Goal: Task Accomplishment & Management: Complete application form

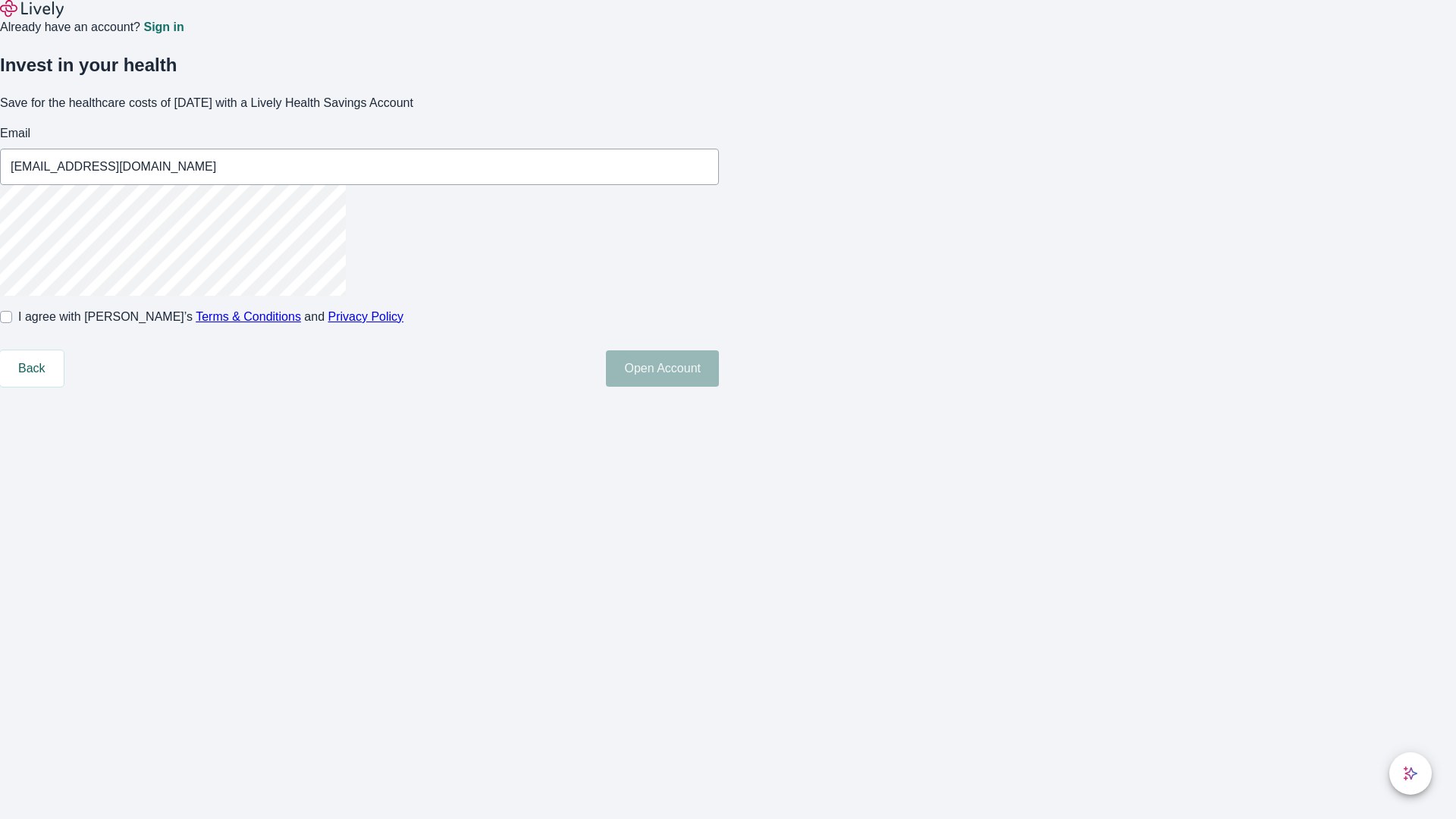
click at [13, 323] on input "I agree with Lively’s Terms & Conditions and Privacy Policy" at bounding box center [6, 317] width 13 height 13
checkbox input "true"
click at [719, 387] on button "Open Account" at bounding box center [663, 369] width 113 height 37
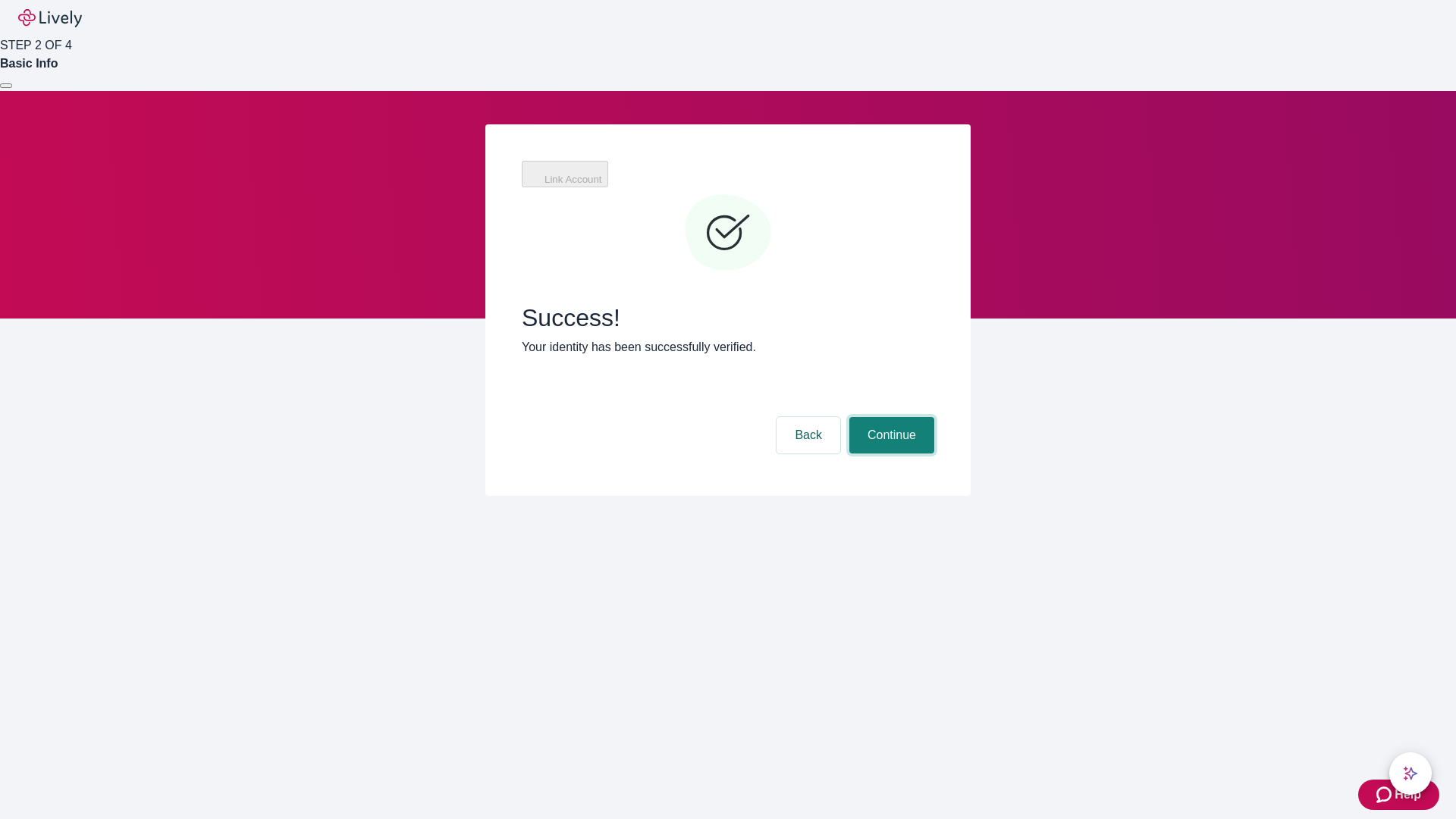
click at [890, 417] on button "Continue" at bounding box center [892, 436] width 85 height 37
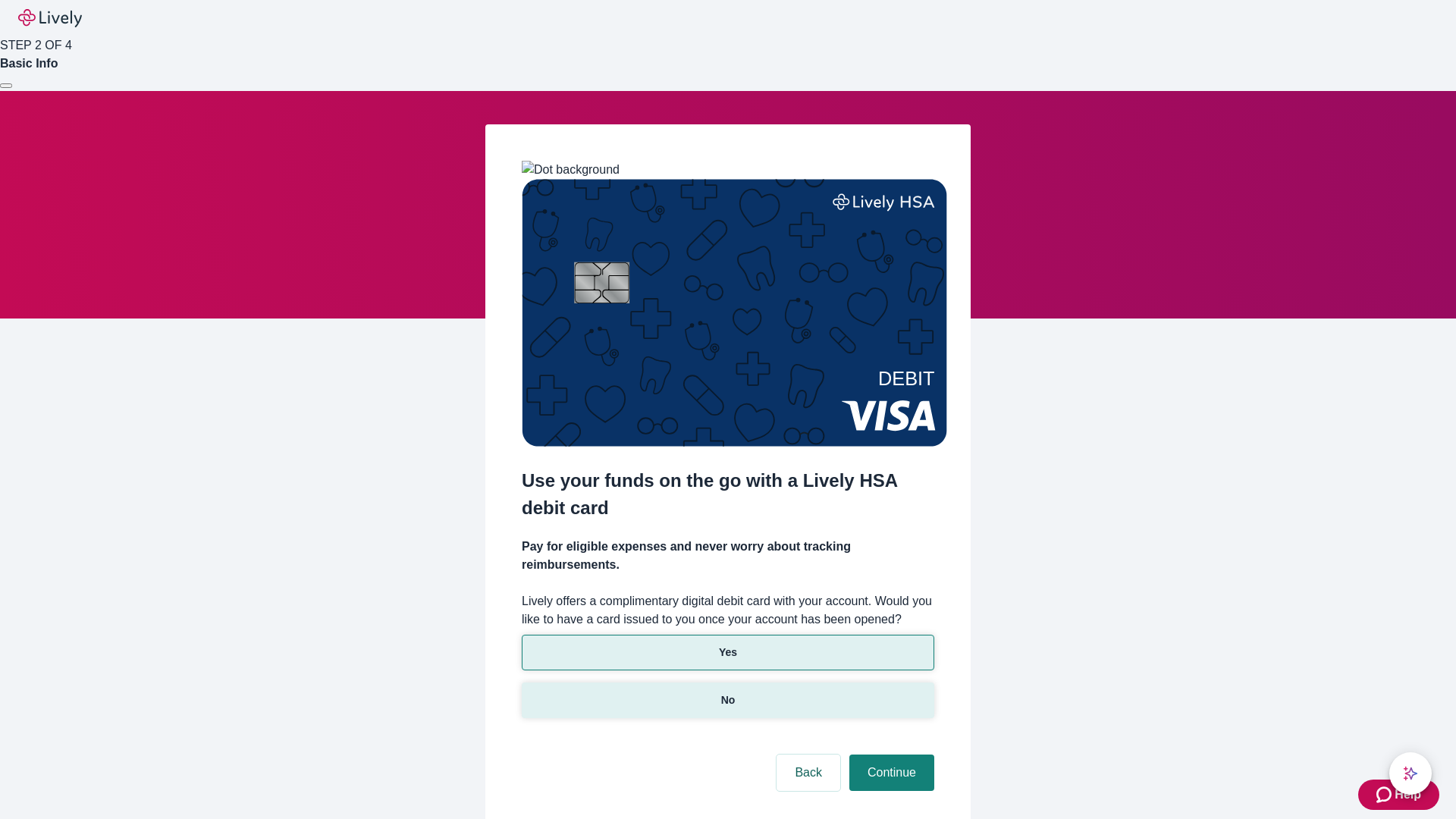
click at [728, 693] on p "No" at bounding box center [728, 701] width 15 height 16
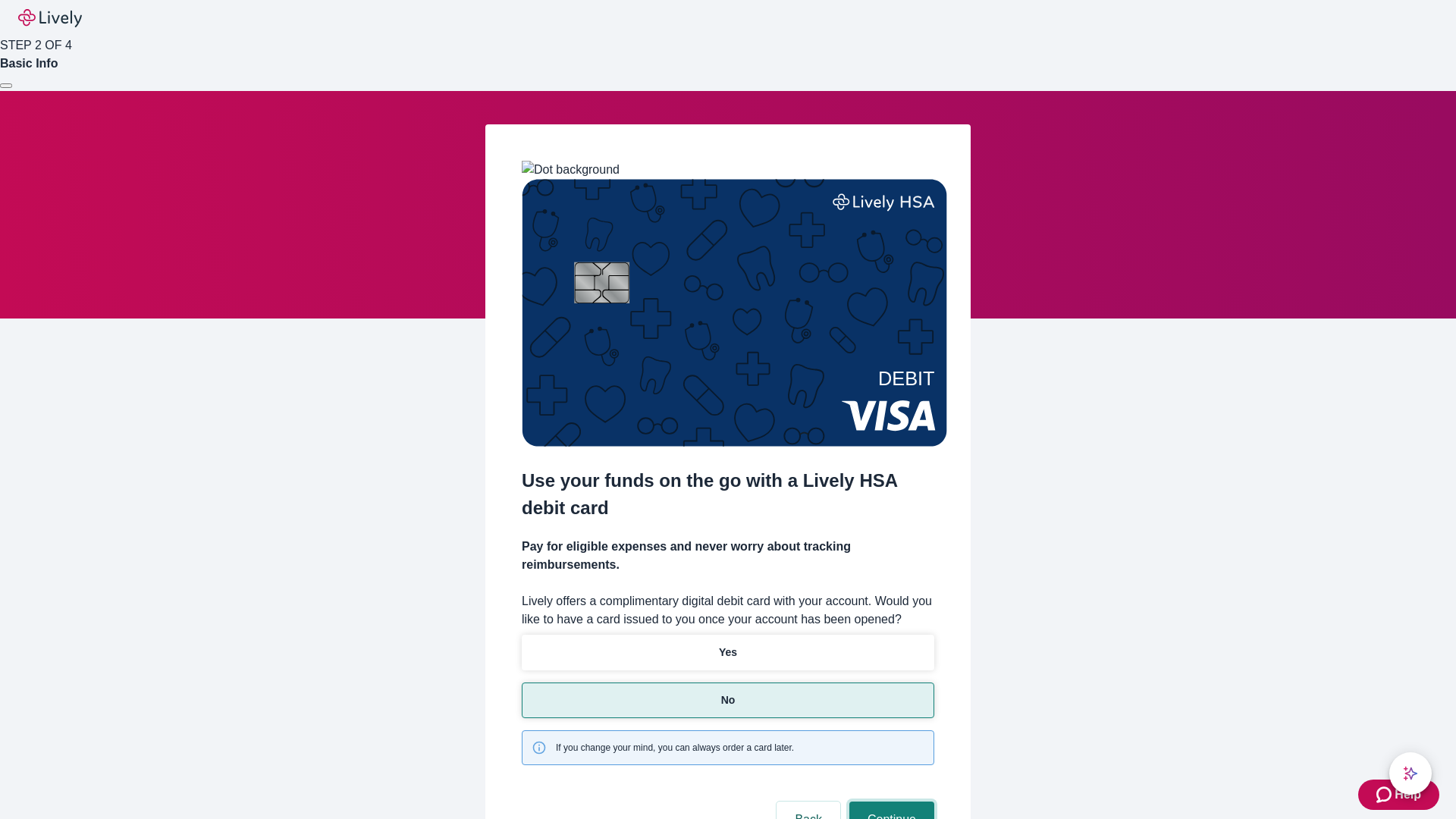
click at [890, 802] on button "Continue" at bounding box center [892, 820] width 85 height 37
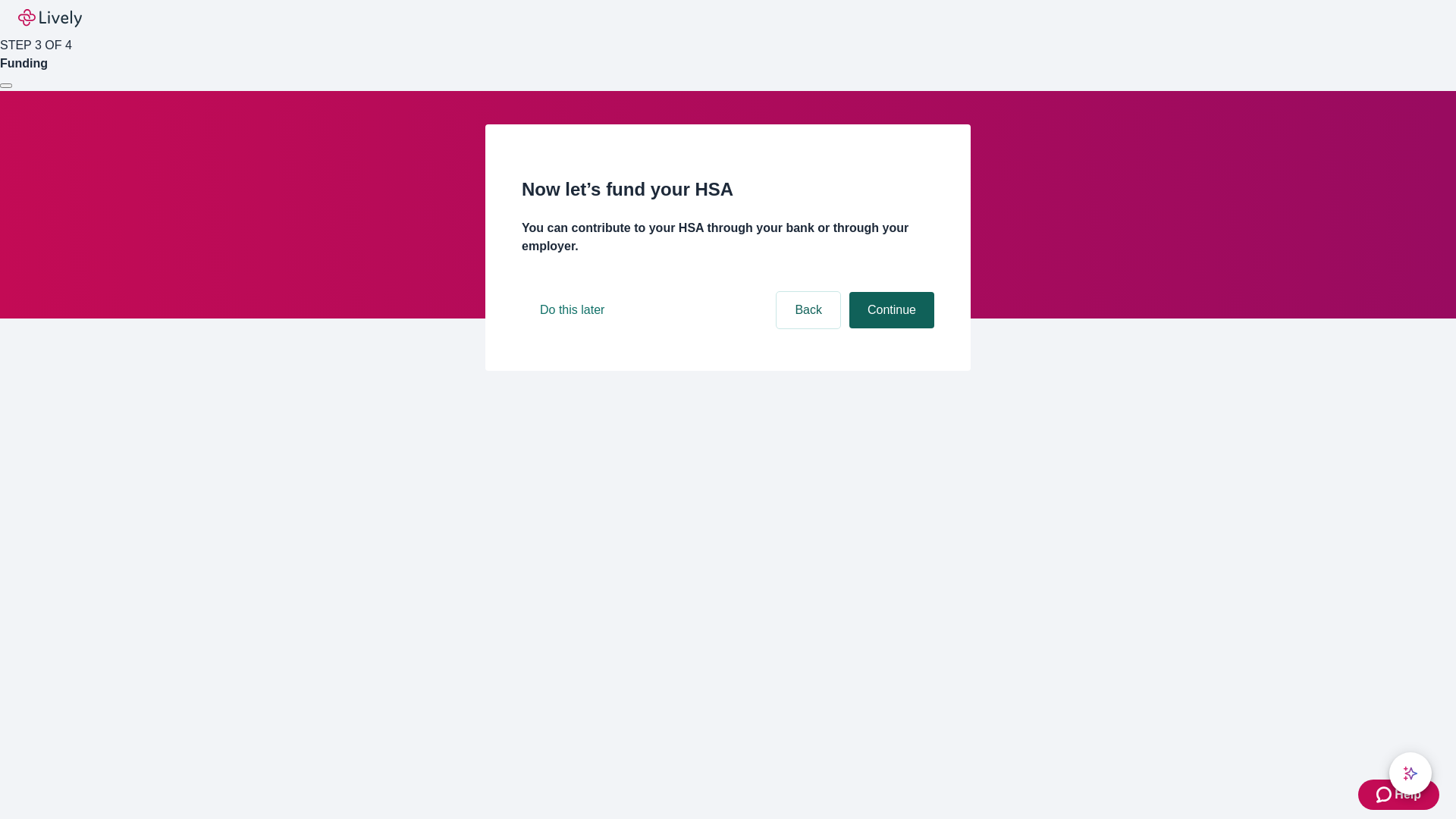
click at [890, 329] on button "Continue" at bounding box center [892, 311] width 85 height 37
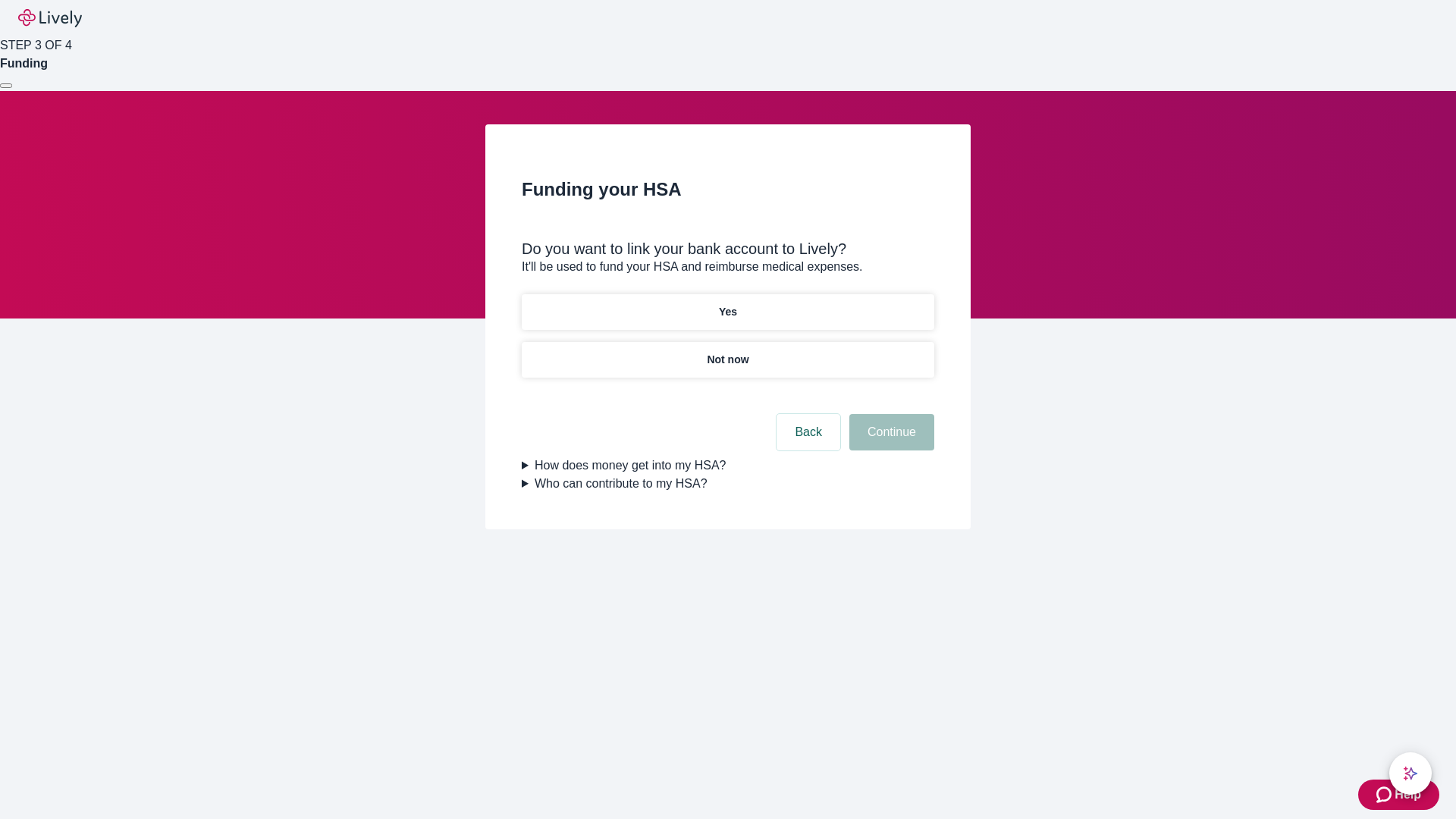
click at [728, 305] on p "Yes" at bounding box center [728, 312] width 18 height 16
click at [890, 414] on button "Continue" at bounding box center [892, 433] width 85 height 37
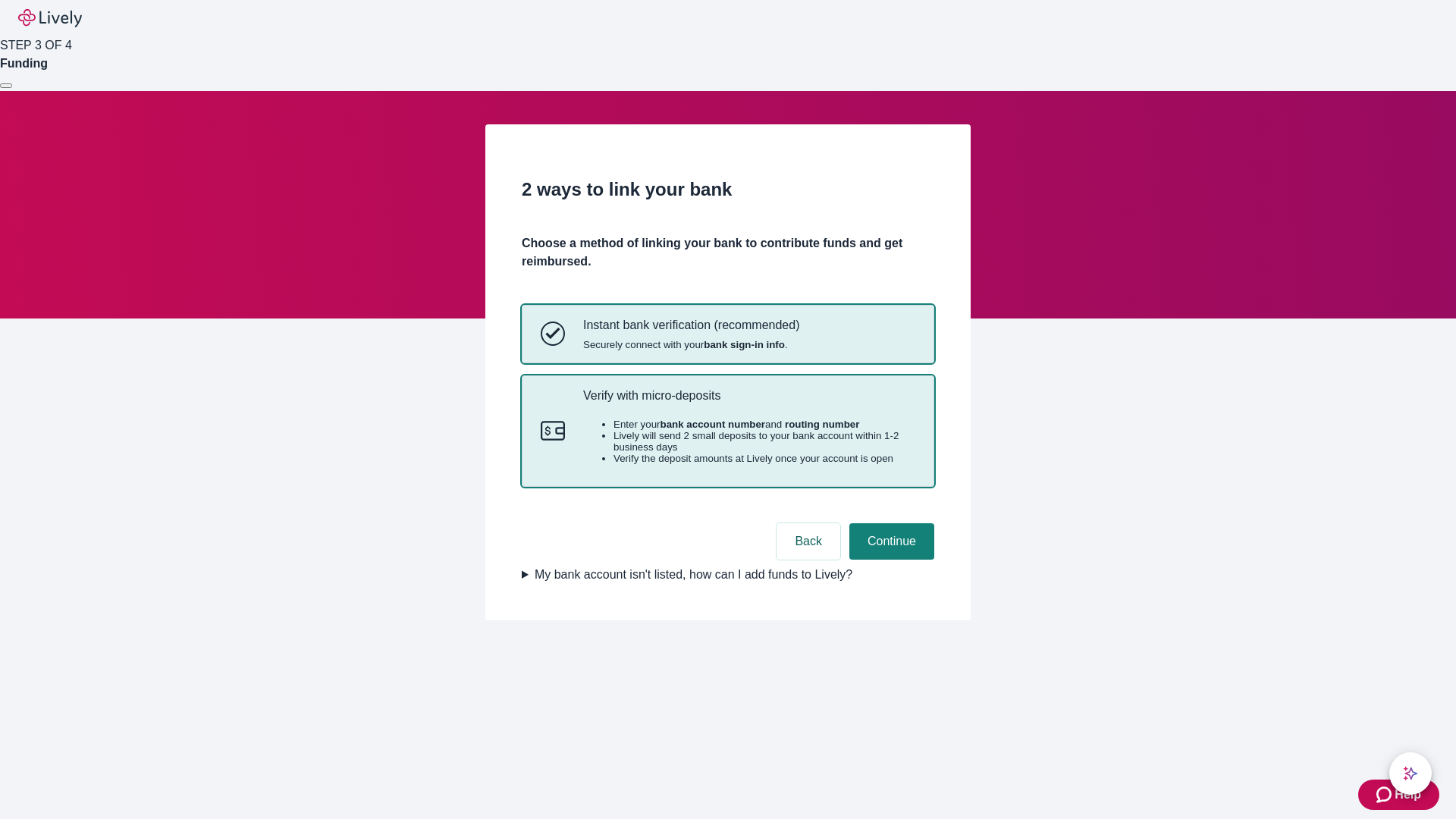
click at [749, 403] on p "Verify with micro-deposits" at bounding box center [749, 395] width 332 height 15
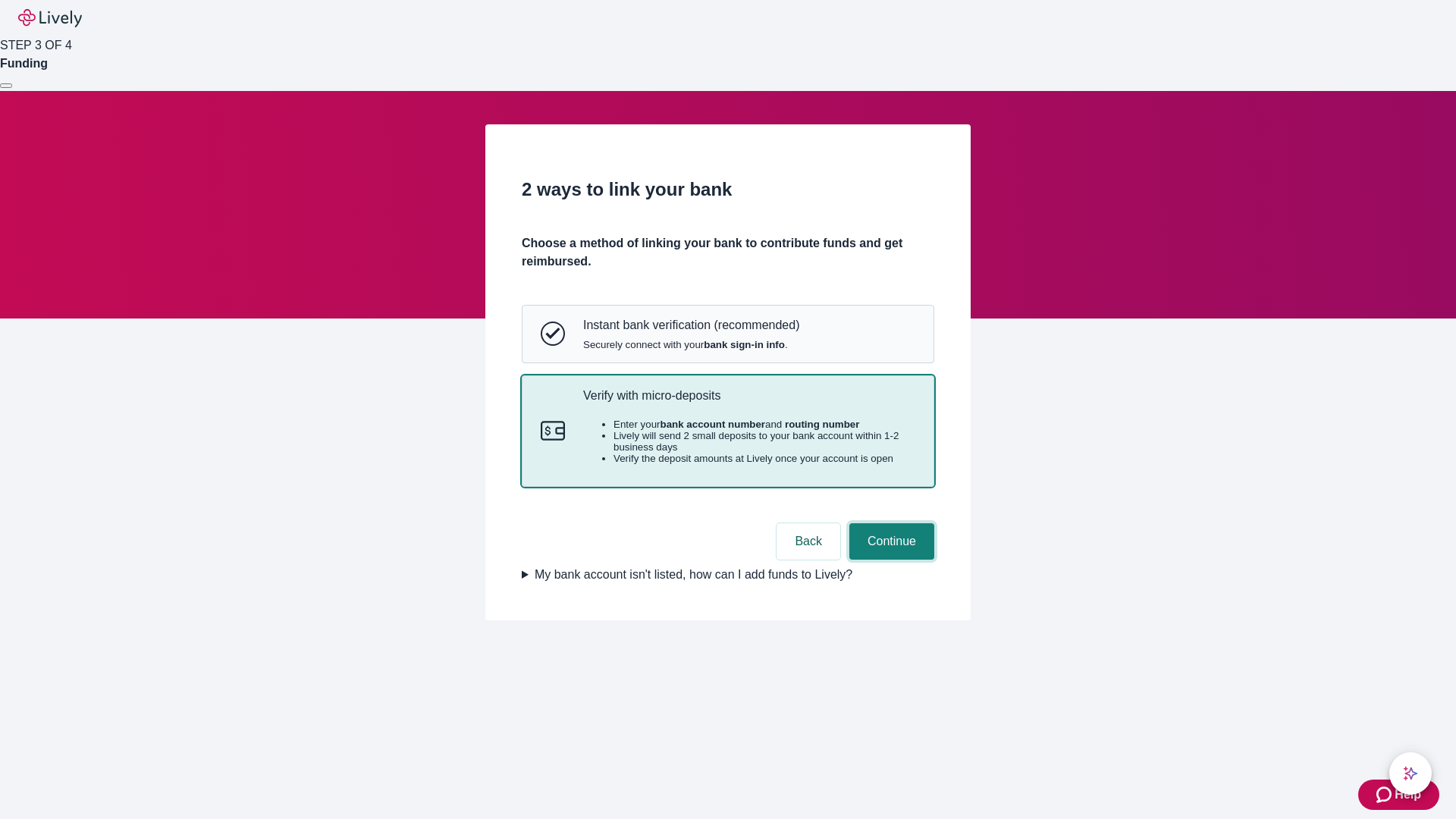
click at [890, 560] on button "Continue" at bounding box center [892, 541] width 85 height 37
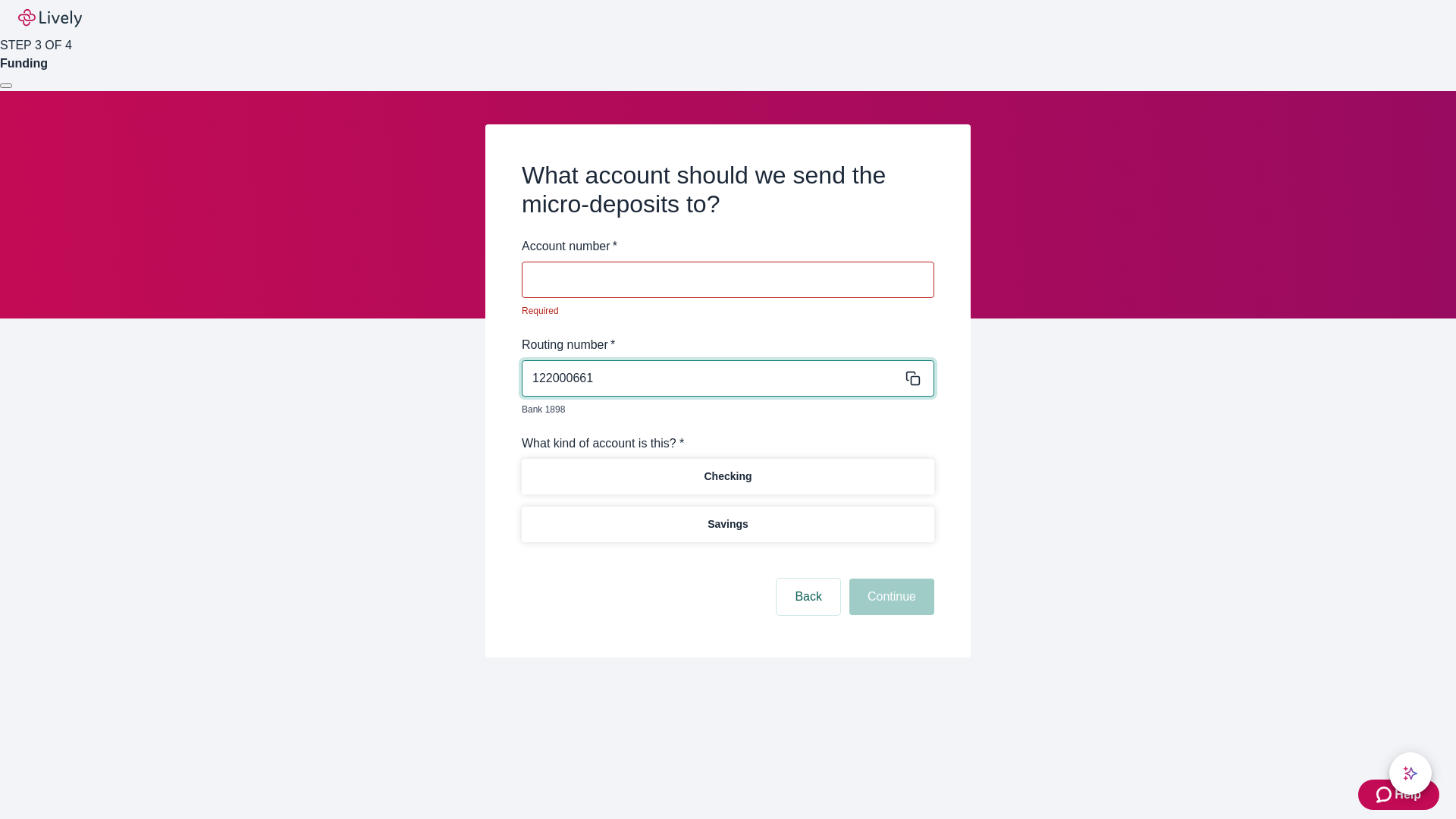
type input "122000661"
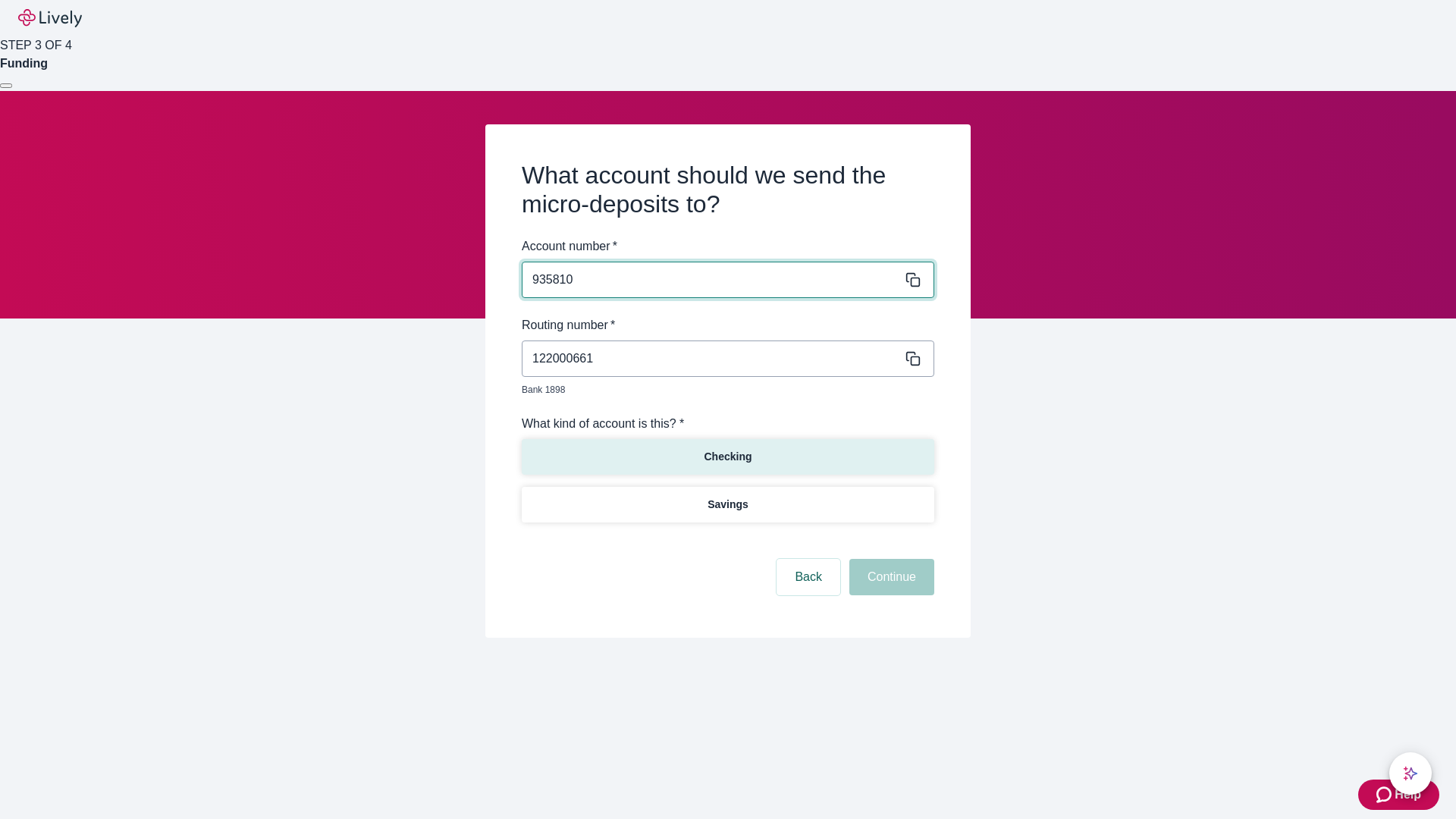
type input "935810"
click at [728, 449] on p "Checking" at bounding box center [728, 457] width 48 height 16
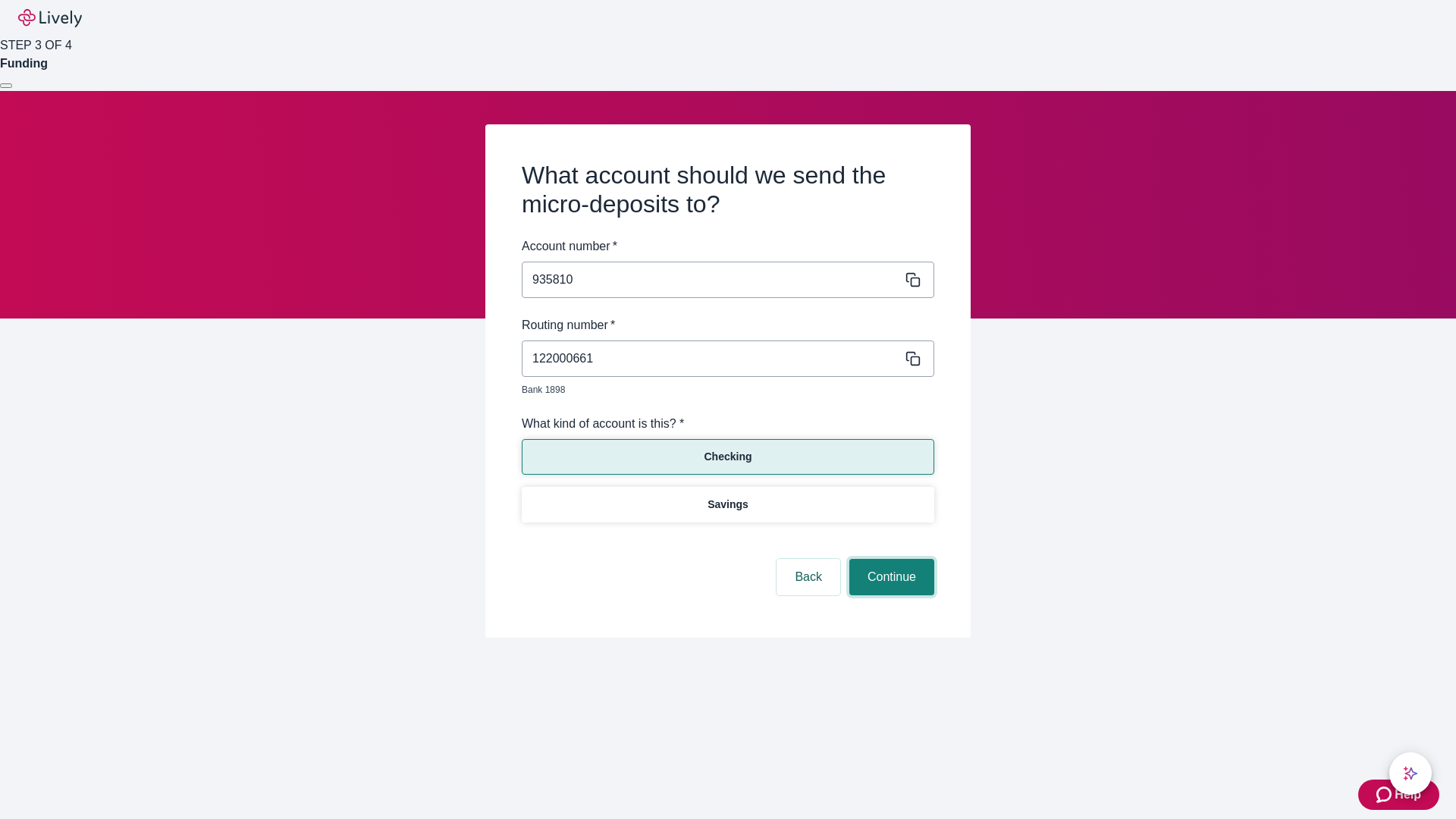
click at [890, 560] on button "Continue" at bounding box center [892, 577] width 85 height 37
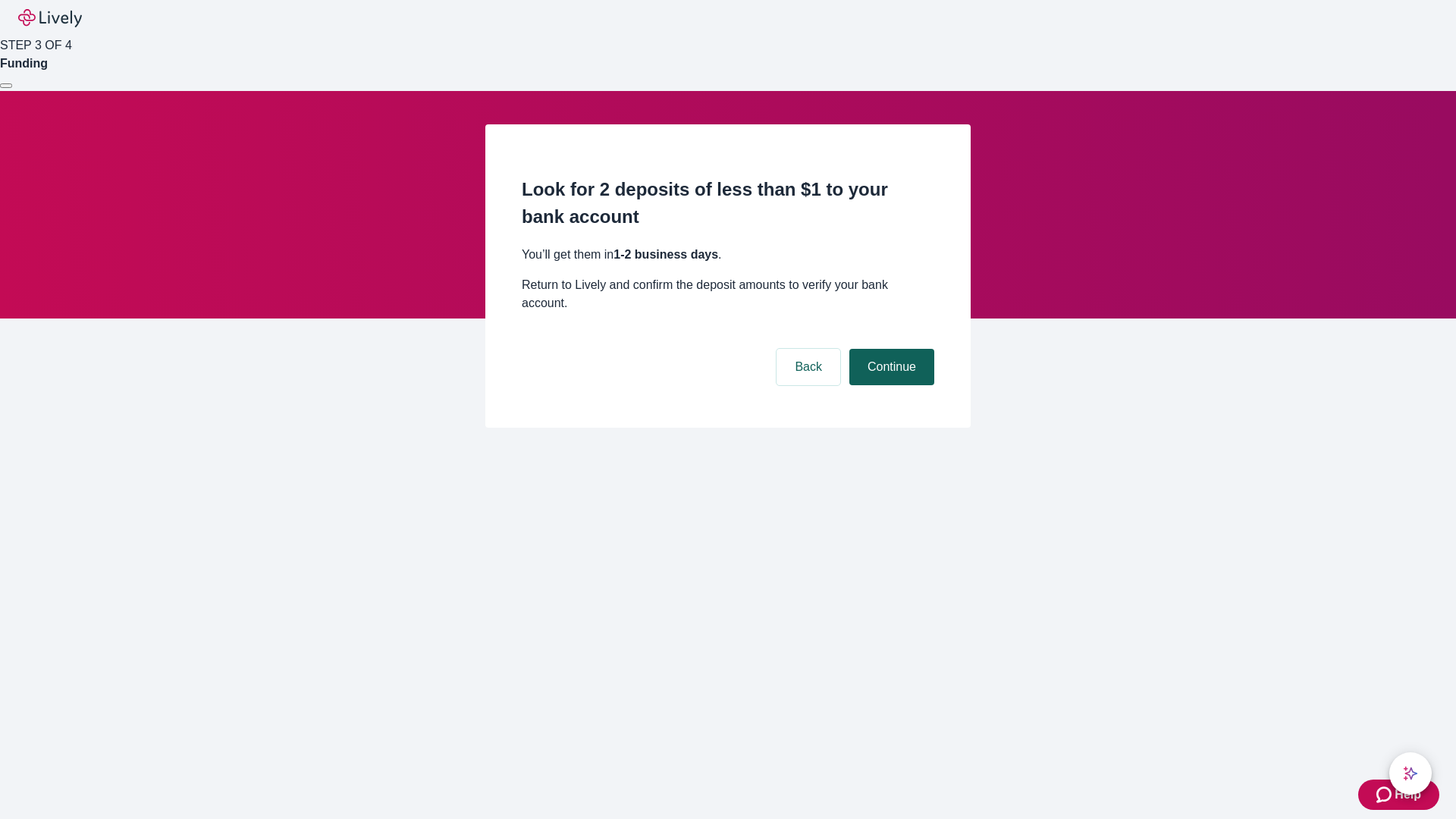
click at [890, 349] on button "Continue" at bounding box center [892, 368] width 85 height 37
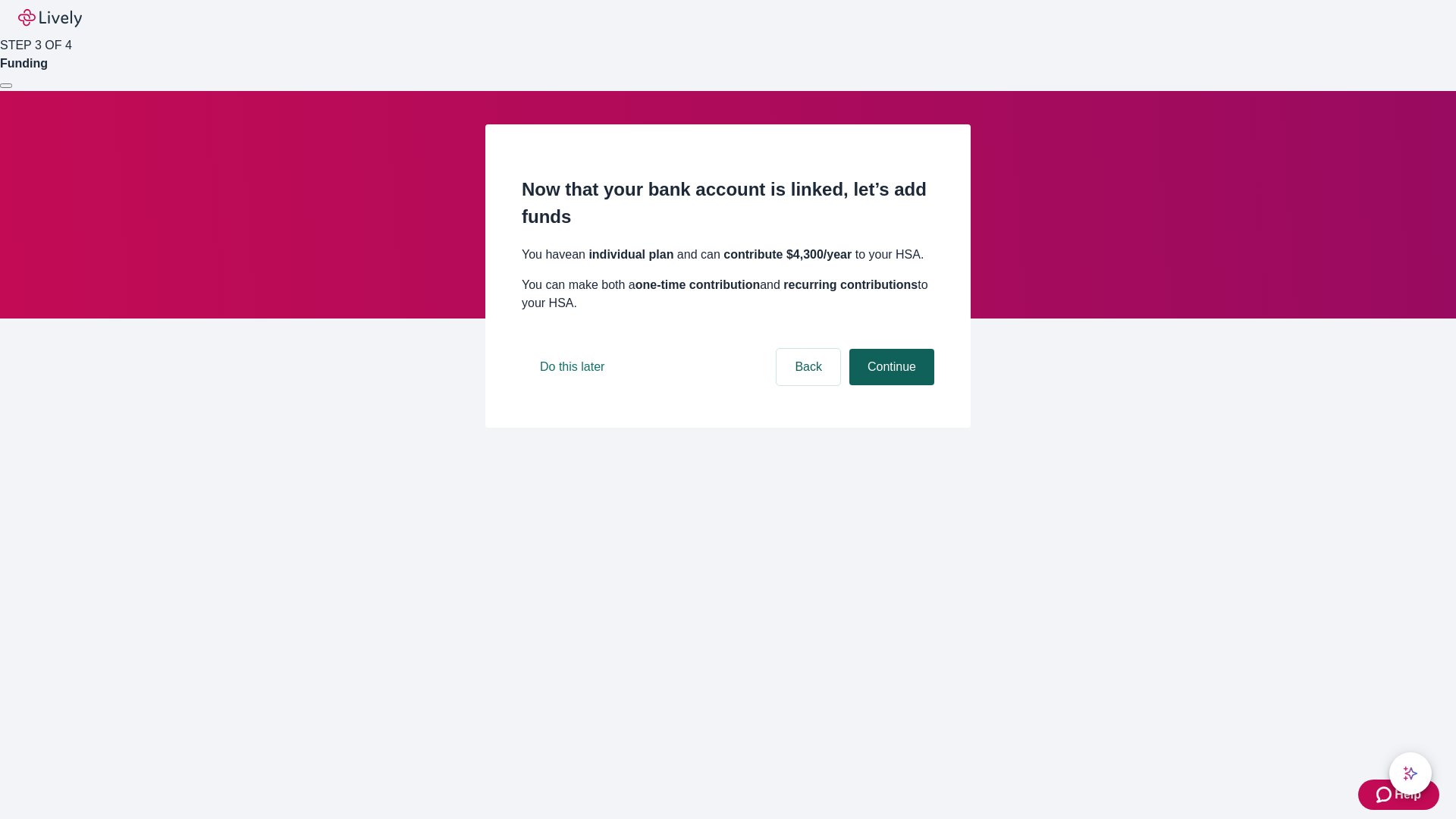
click at [890, 385] on button "Continue" at bounding box center [892, 368] width 85 height 37
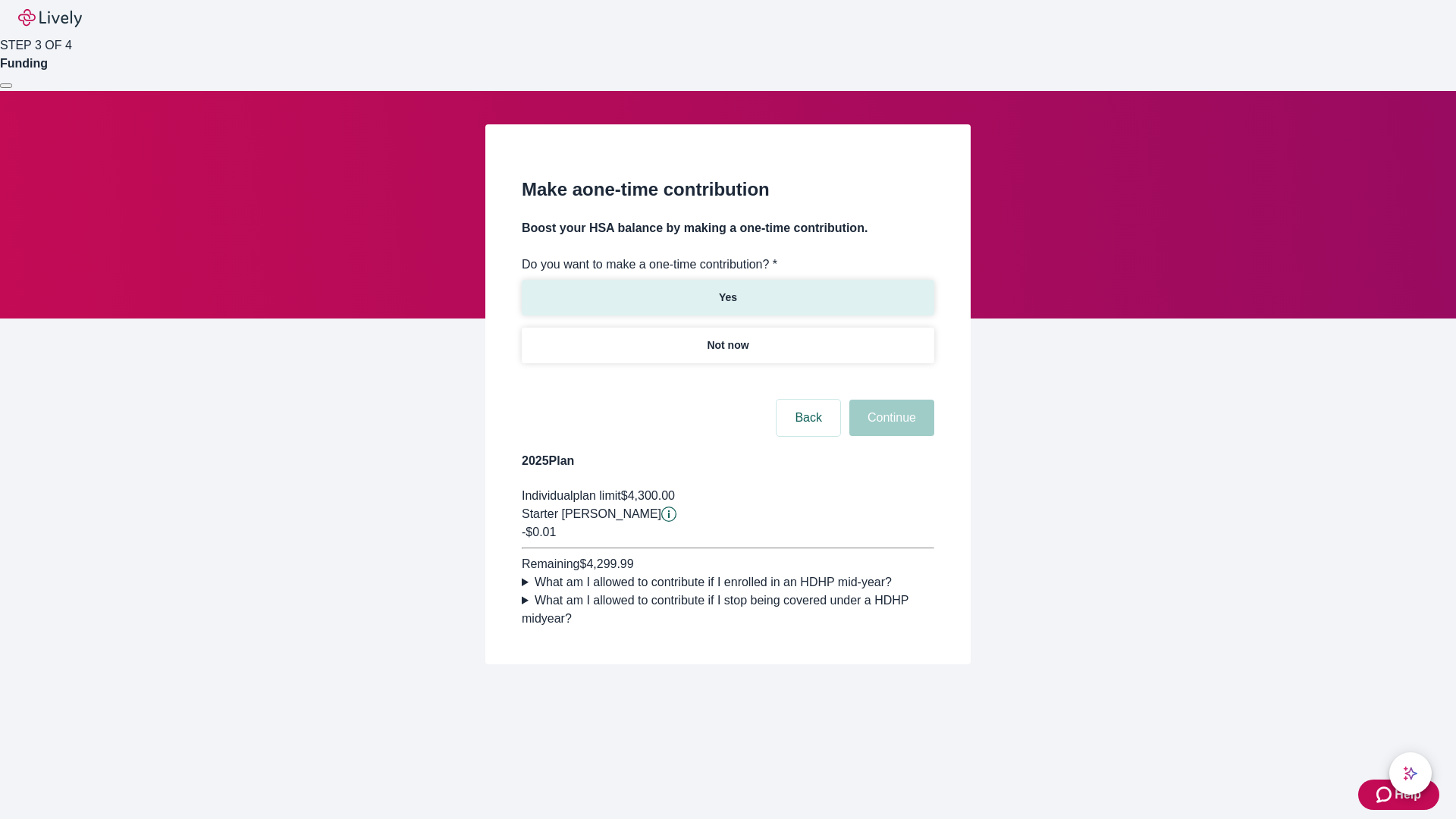
click at [728, 290] on p "Yes" at bounding box center [728, 298] width 18 height 16
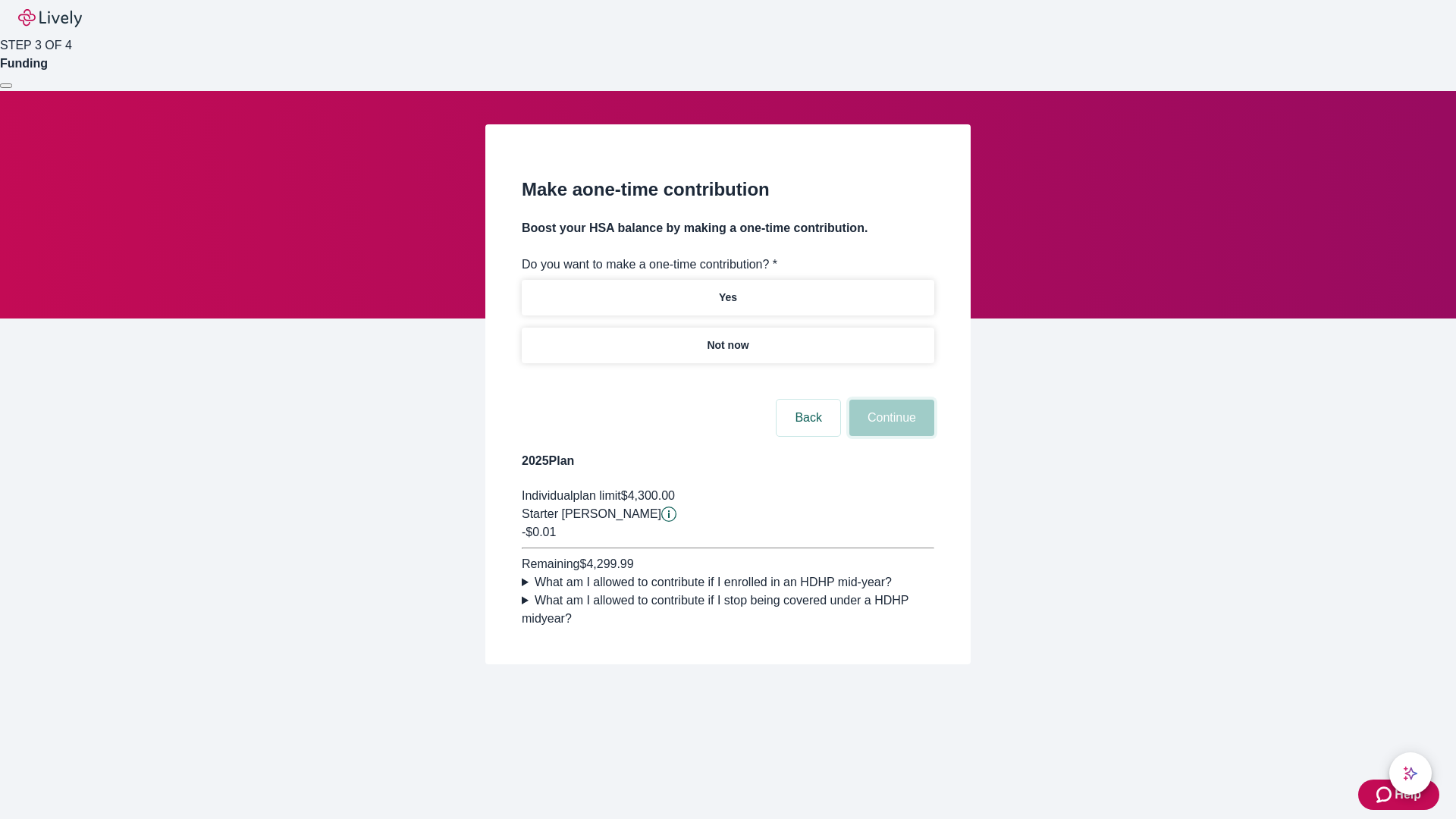
click at [890, 437] on button "Continue" at bounding box center [892, 418] width 85 height 37
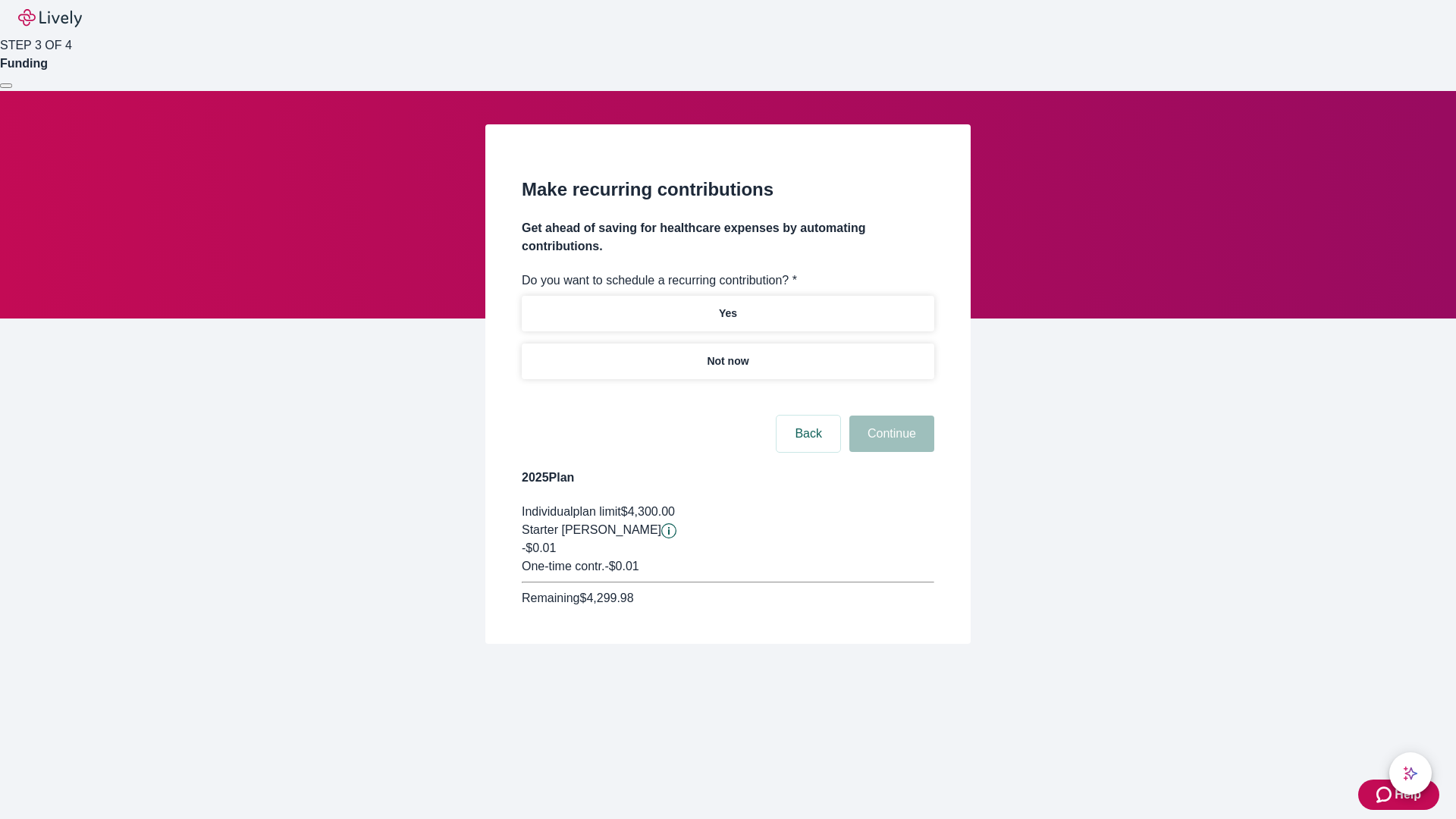
click at [728, 353] on p "Not now" at bounding box center [728, 361] width 42 height 16
click at [890, 415] on button "Continue" at bounding box center [892, 434] width 85 height 37
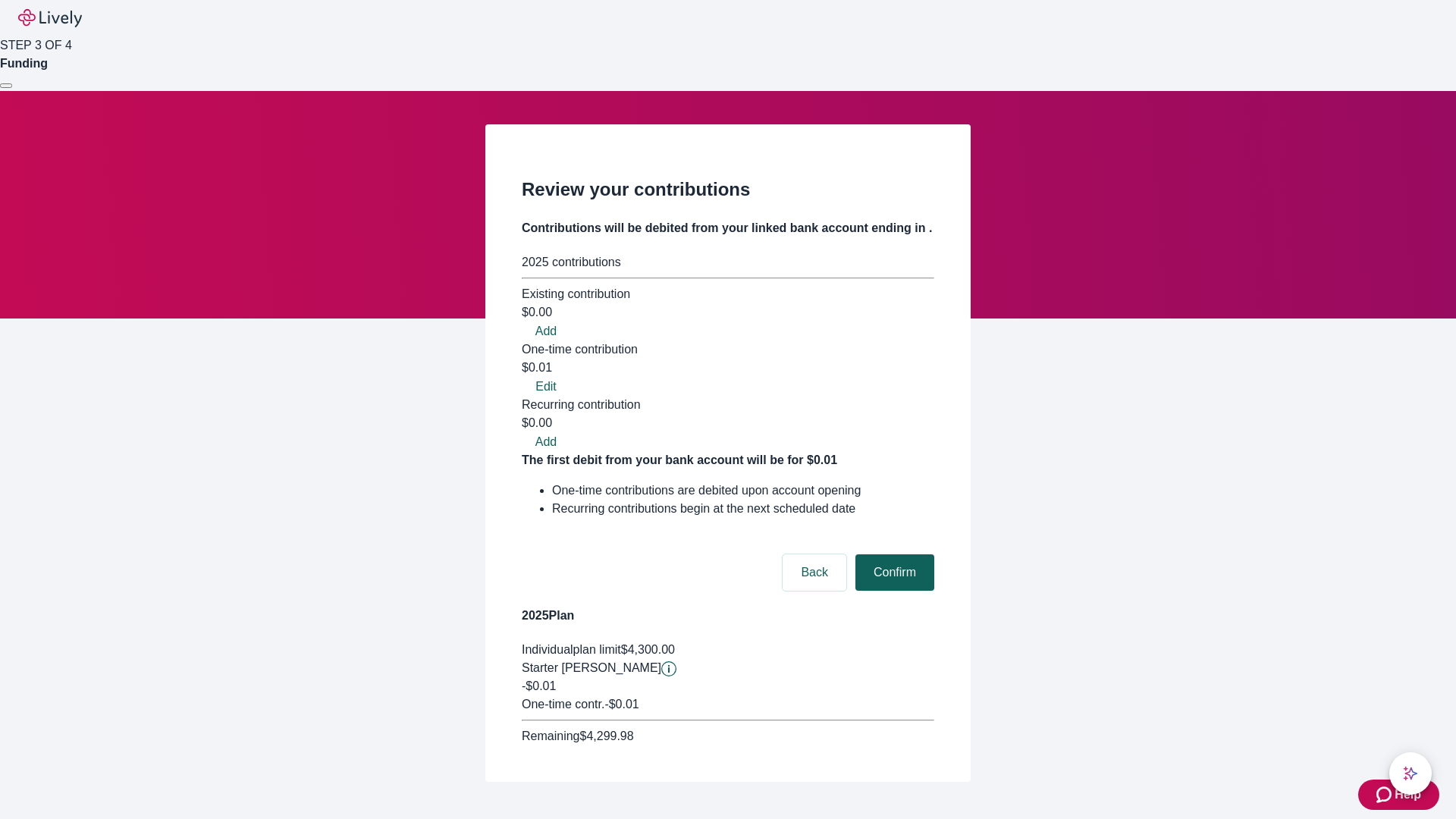
click at [892, 554] on button "Confirm" at bounding box center [894, 573] width 79 height 37
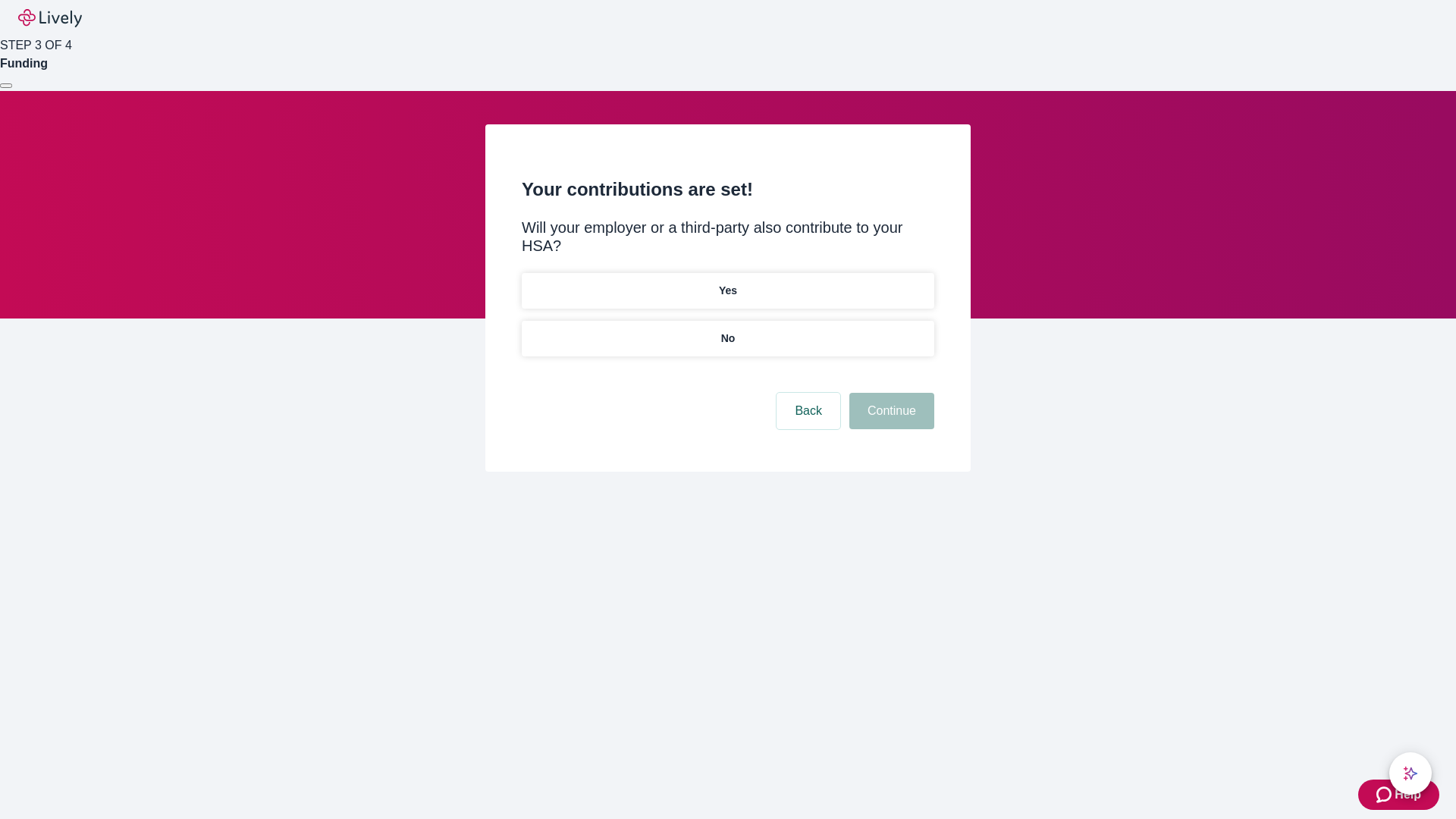
click at [728, 331] on p "No" at bounding box center [728, 339] width 15 height 16
click at [890, 393] on button "Continue" at bounding box center [892, 411] width 85 height 37
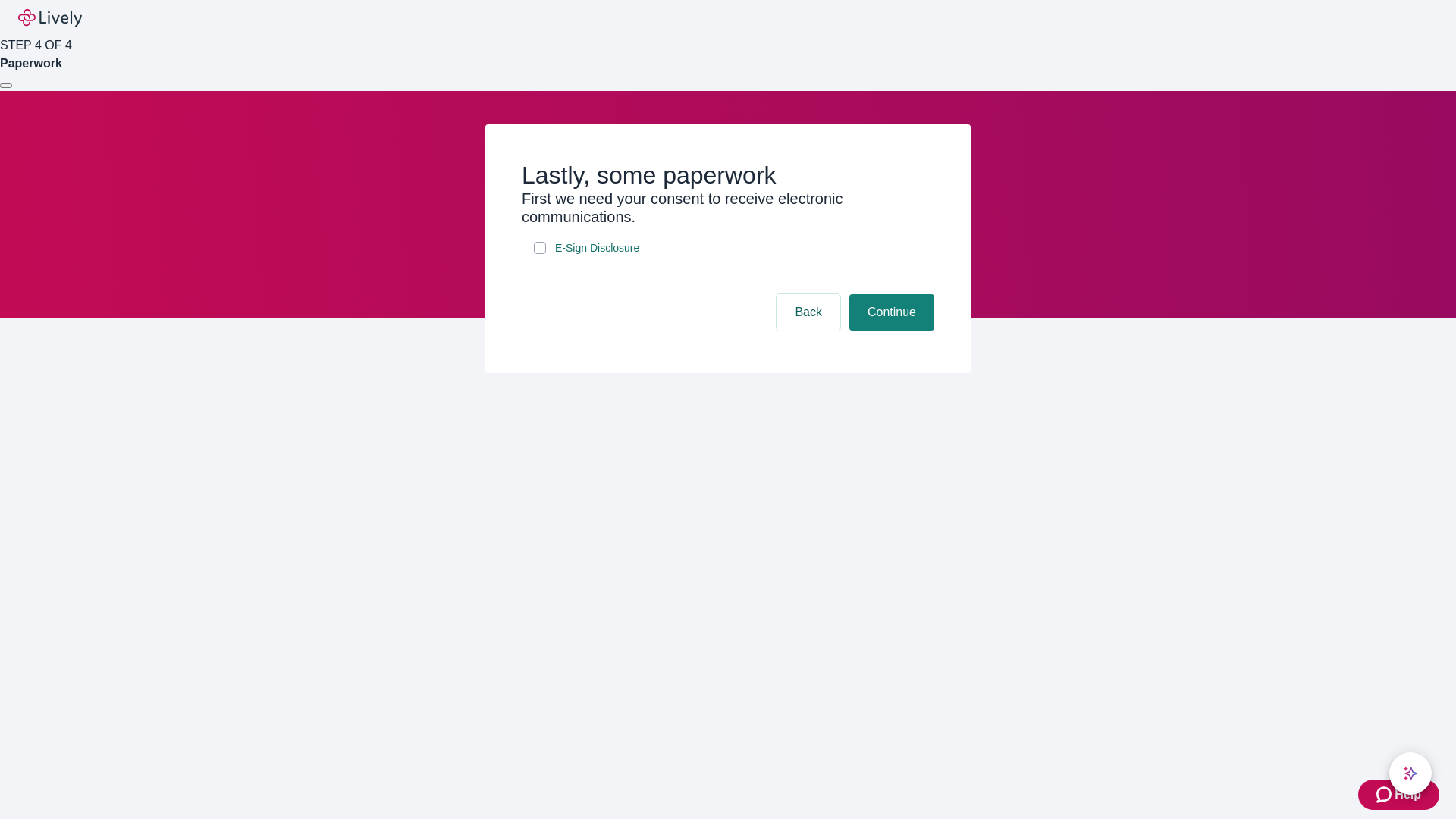
click at [540, 254] on input "E-Sign Disclosure" at bounding box center [539, 247] width 13 height 13
checkbox input "true"
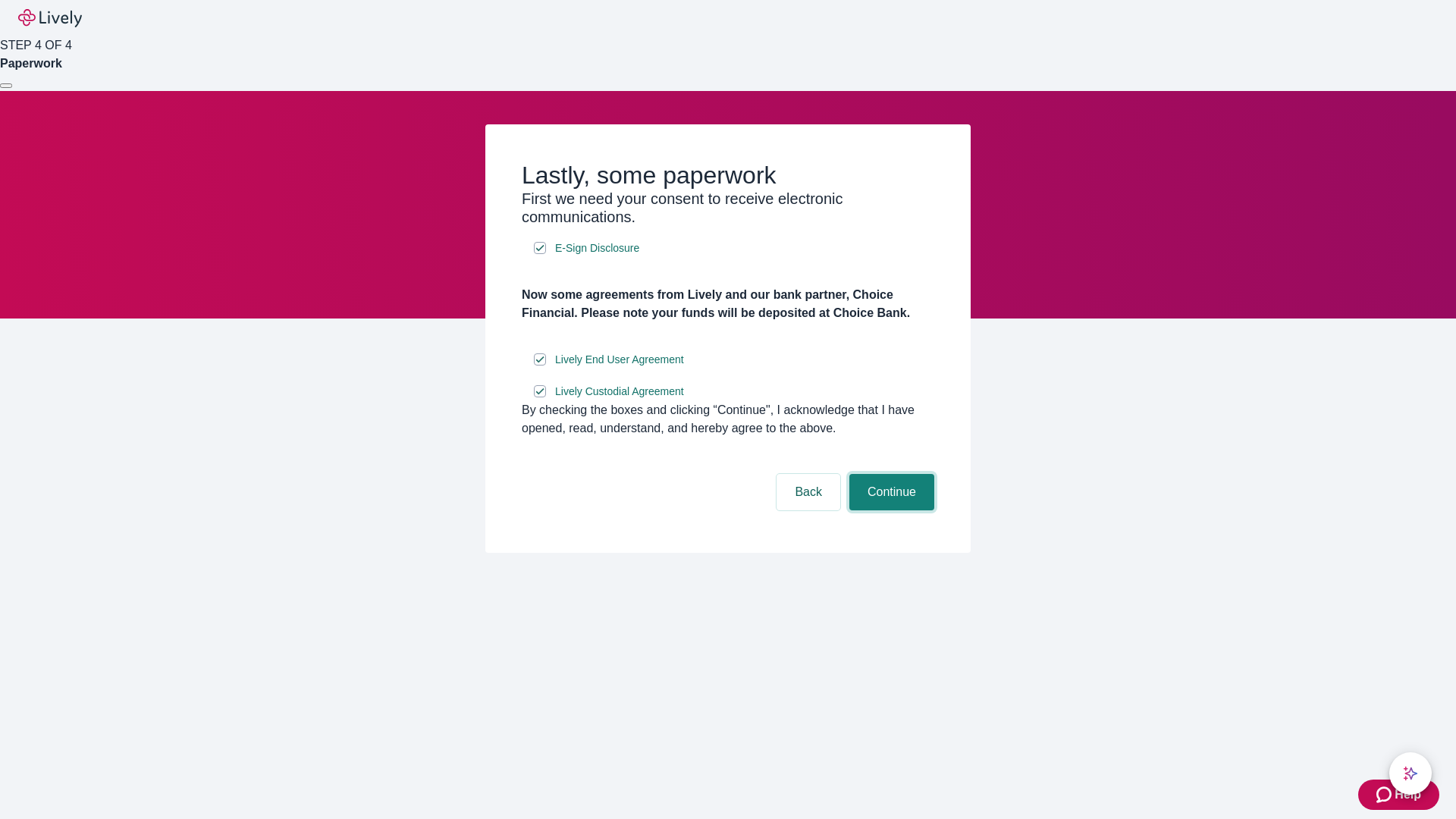
click at [890, 510] on button "Continue" at bounding box center [892, 493] width 85 height 37
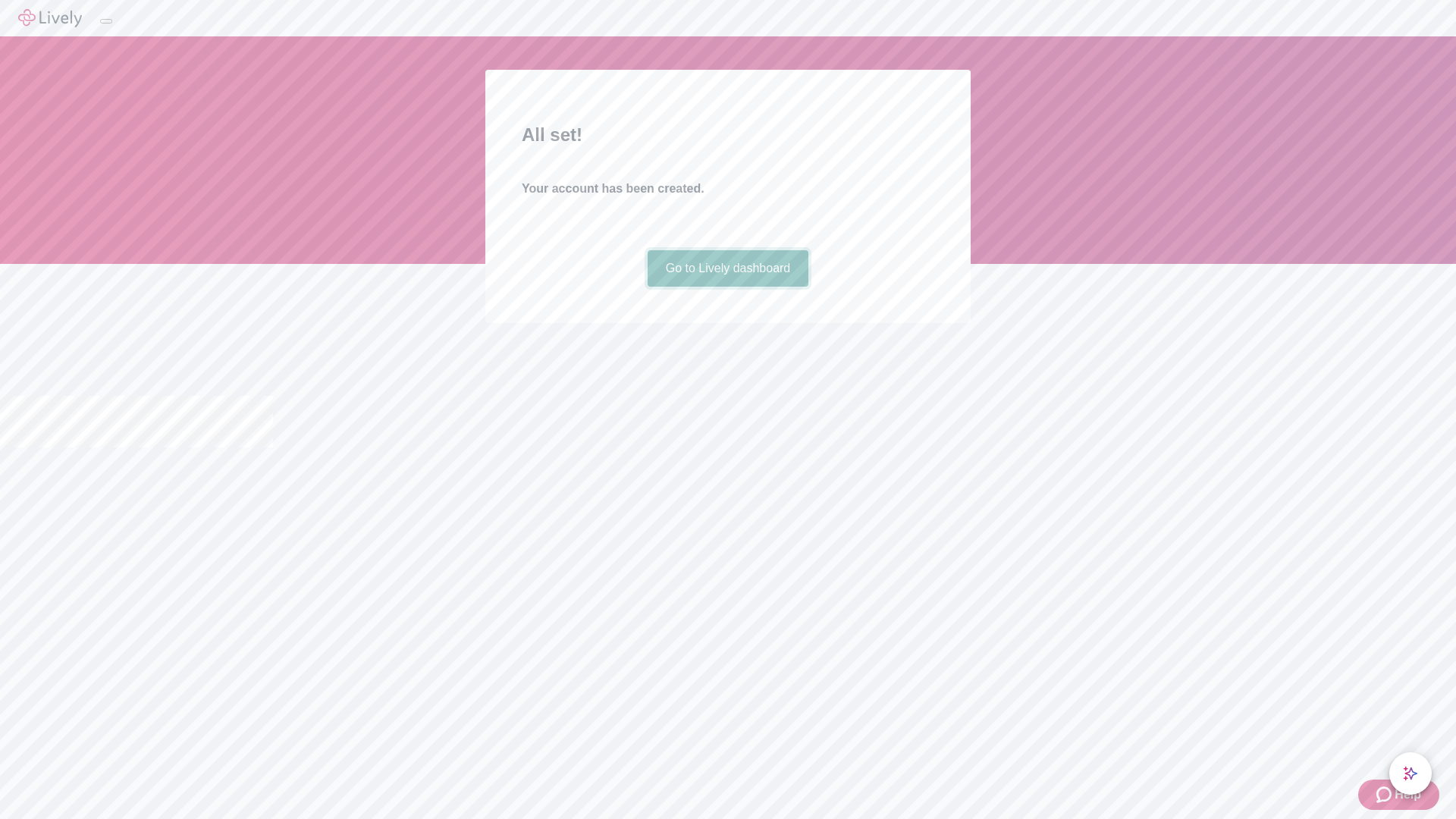
click at [728, 287] on link "Go to Lively dashboard" at bounding box center [728, 269] width 162 height 37
